Goal: Information Seeking & Learning: Learn about a topic

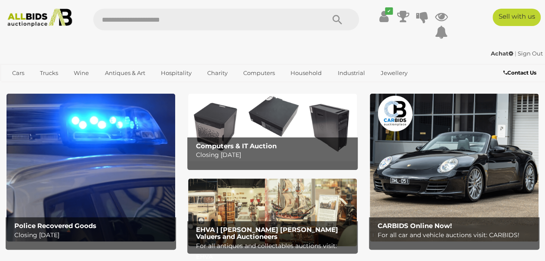
click at [122, 74] on link "Antiques & Art" at bounding box center [125, 73] width 52 height 14
click at [0, 0] on link "View All Antiques & Art Auctions" at bounding box center [0, 0] width 0 height 0
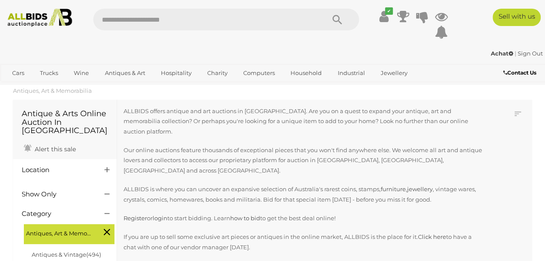
scroll to position [100, 0]
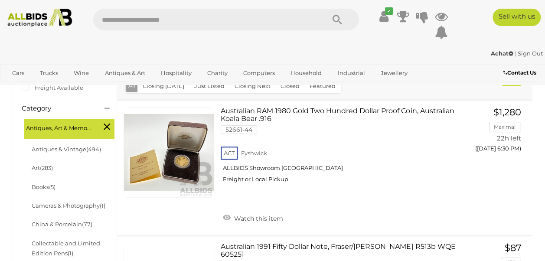
scroll to position [201, 0]
click at [244, 215] on span "Watch this item" at bounding box center [257, 219] width 51 height 8
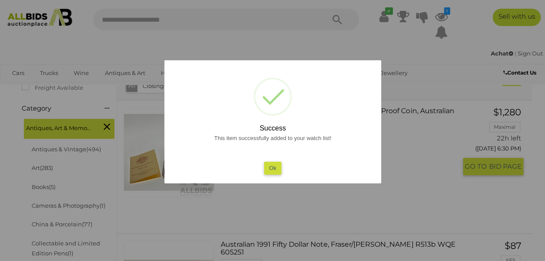
click at [269, 170] on button "Ok" at bounding box center [273, 168] width 18 height 13
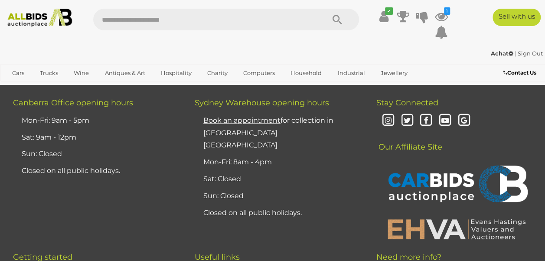
click at [173, 25] on span "2" at bounding box center [174, 21] width 3 height 8
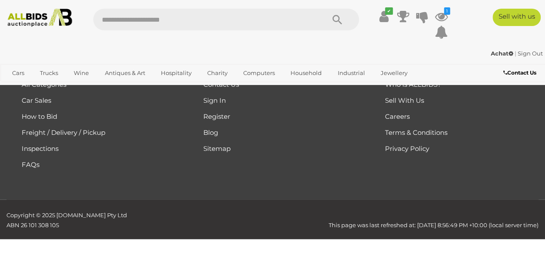
scroll to position [193, 0]
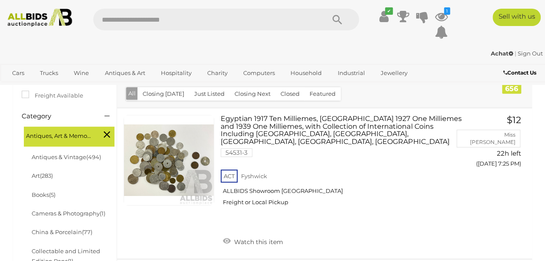
click at [480, 210] on div "Egyptian 1917 Ten Milliemes, Palestine 1927 One Milliemes and 1939 One Millieme…" at bounding box center [325, 183] width 428 height 150
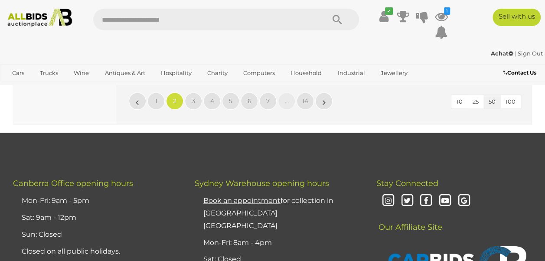
scroll to position [6942, 0]
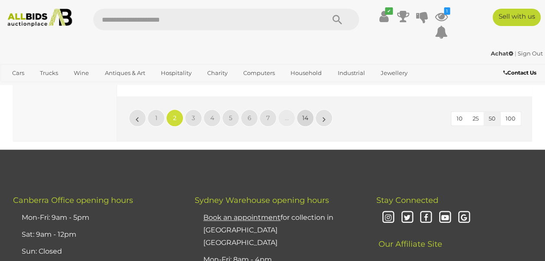
click at [303, 122] on span "14" at bounding box center [305, 118] width 6 height 8
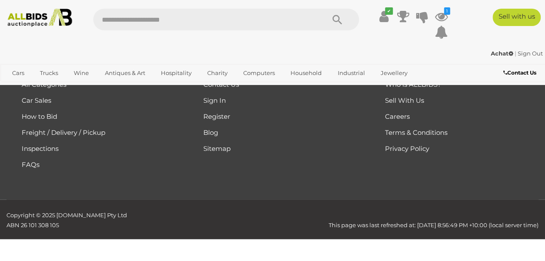
scroll to position [193, 0]
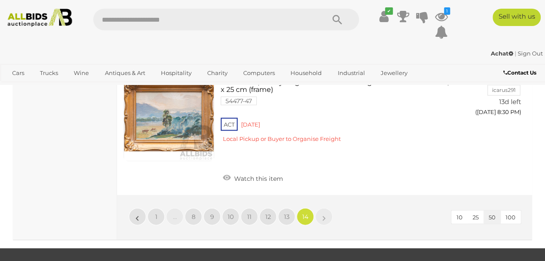
scroll to position [868, 0]
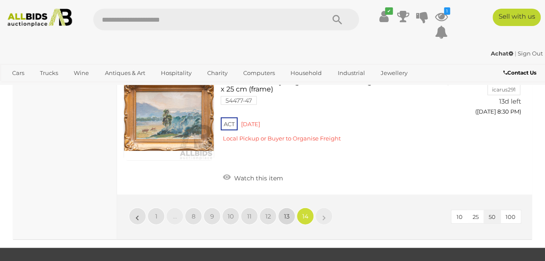
click at [286, 217] on span "13" at bounding box center [287, 216] width 6 height 8
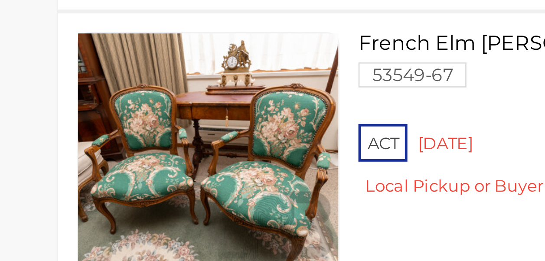
scroll to position [2621, 0]
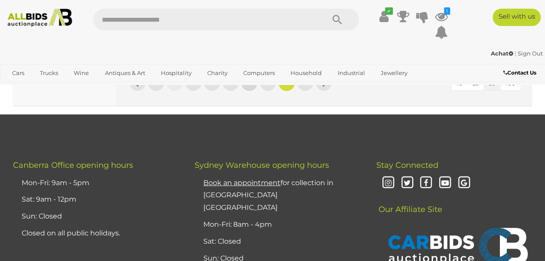
click at [248, 87] on span "11" at bounding box center [249, 83] width 4 height 8
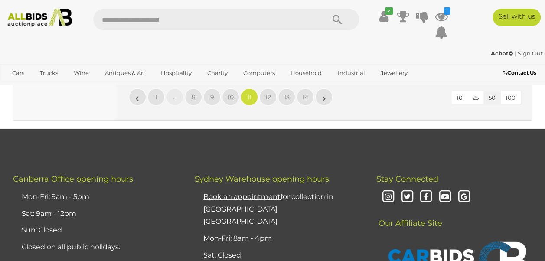
scroll to position [6277, 0]
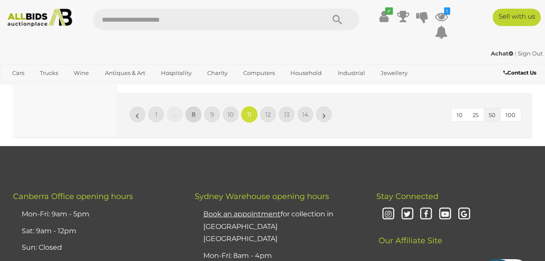
click at [193, 118] on span "8" at bounding box center [194, 115] width 4 height 8
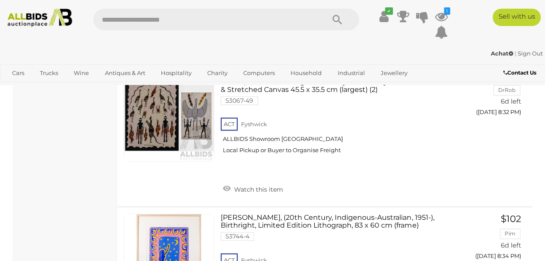
scroll to position [3872, 0]
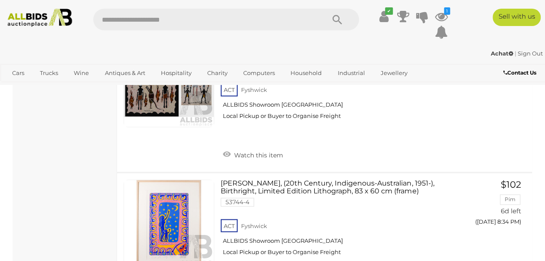
click at [115, 17] on input "text" at bounding box center [204, 20] width 223 height 22
type input "****"
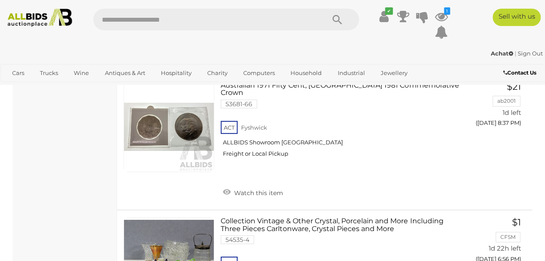
scroll to position [1278, 0]
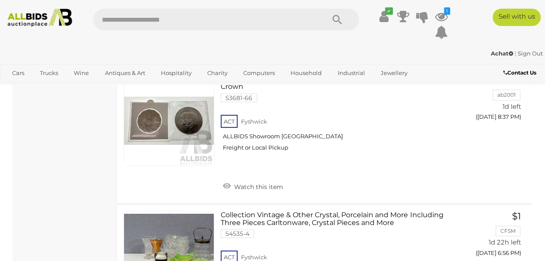
click at [126, 18] on input "text" at bounding box center [204, 20] width 223 height 22
type input "******"
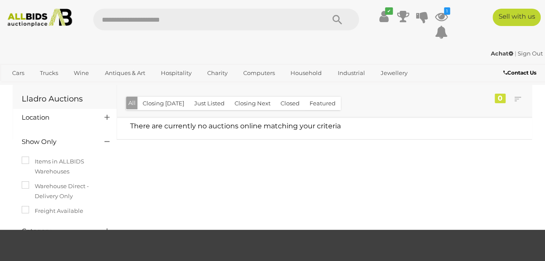
click at [121, 15] on input "text" at bounding box center [204, 20] width 223 height 22
type input "*****"
click at [120, 16] on input "text" at bounding box center [204, 20] width 223 height 22
type input "*******"
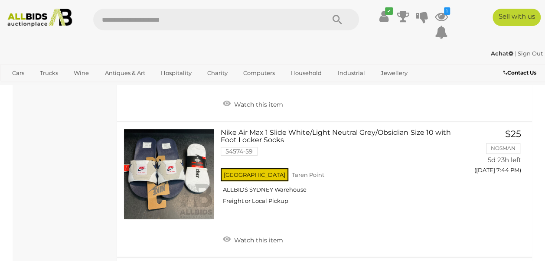
scroll to position [4942, 0]
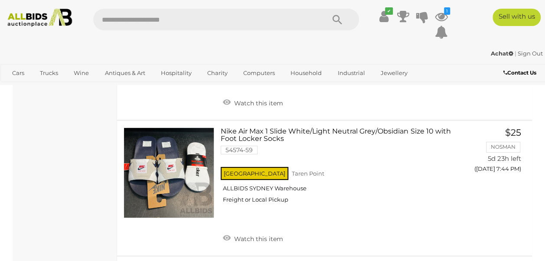
click at [116, 18] on input "text" at bounding box center [204, 20] width 223 height 22
type input "****"
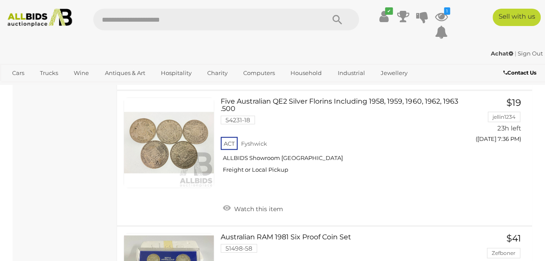
scroll to position [4335, 0]
